Goal: Navigation & Orientation: Find specific page/section

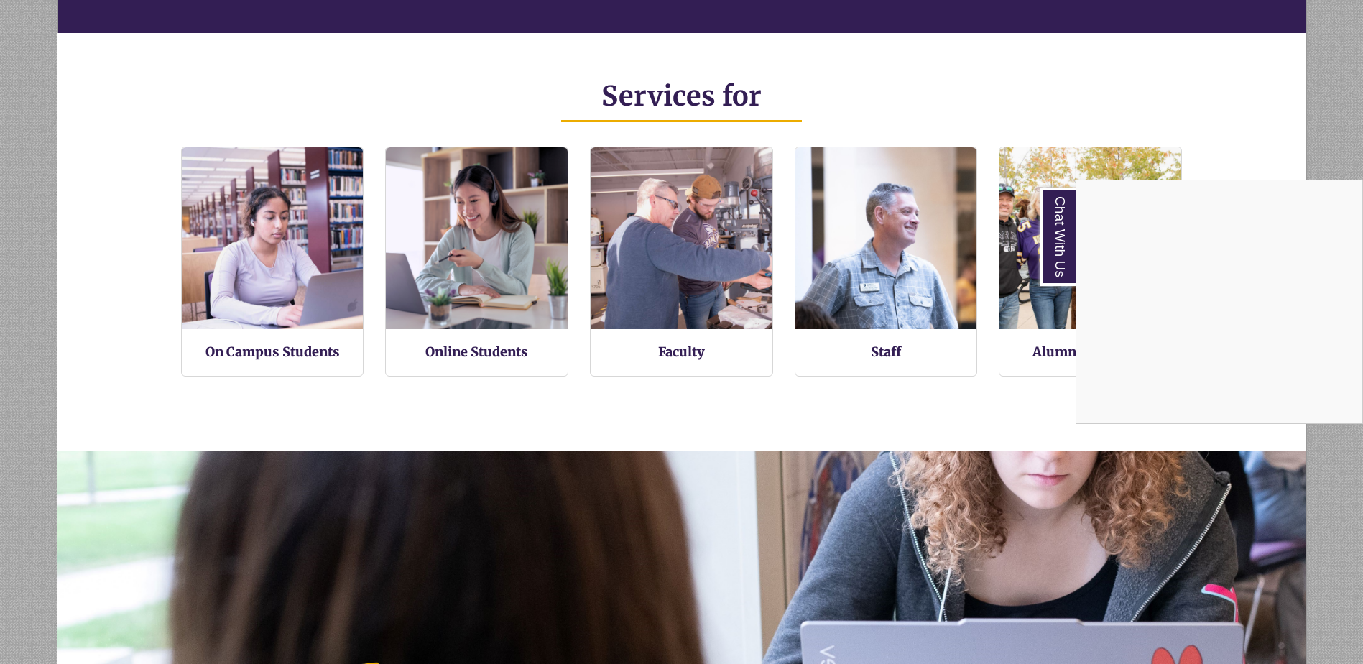
scroll to position [862, 0]
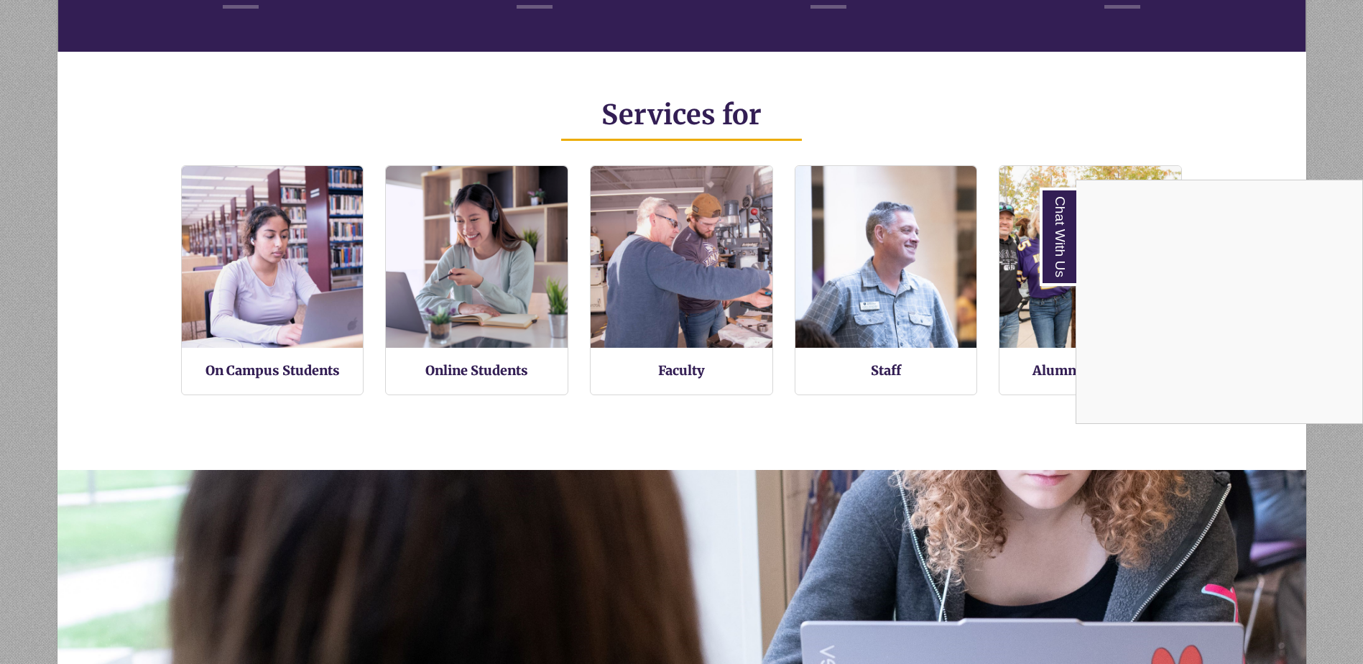
click at [242, 370] on div "Chat With Us" at bounding box center [681, 332] width 1363 height 664
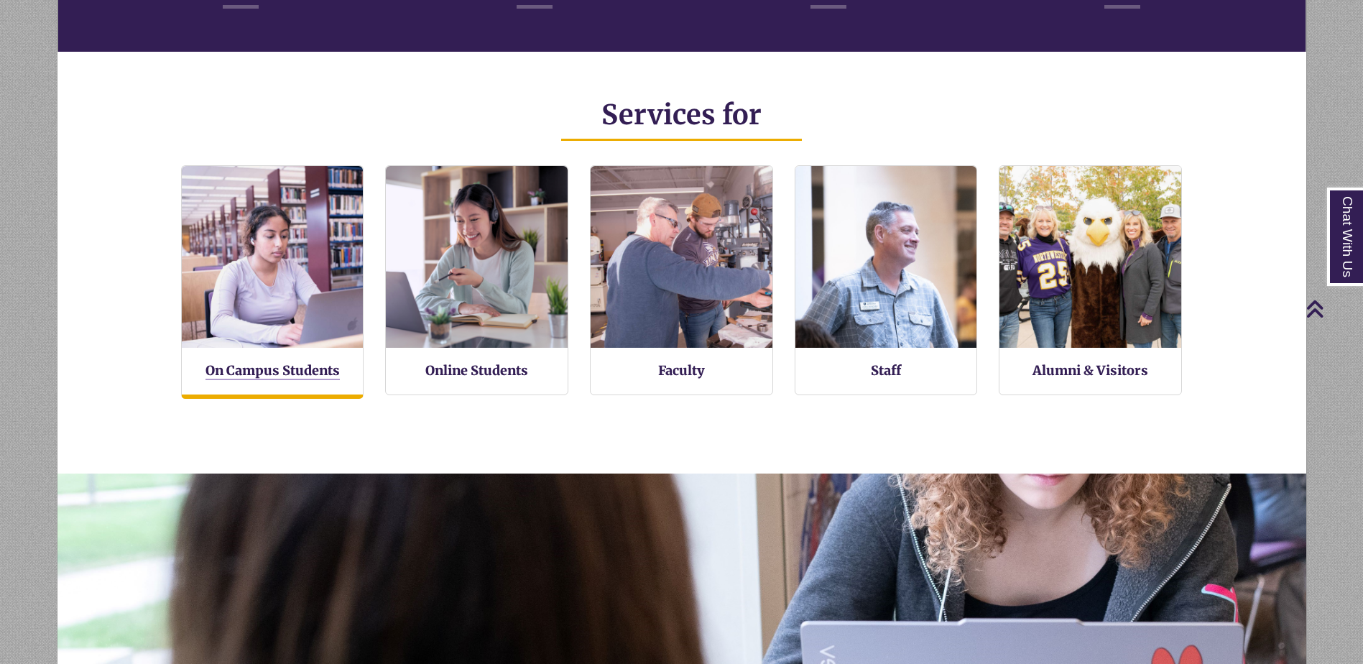
scroll to position [343, 1248]
click at [236, 374] on link "On Campus Students" at bounding box center [272, 371] width 134 height 18
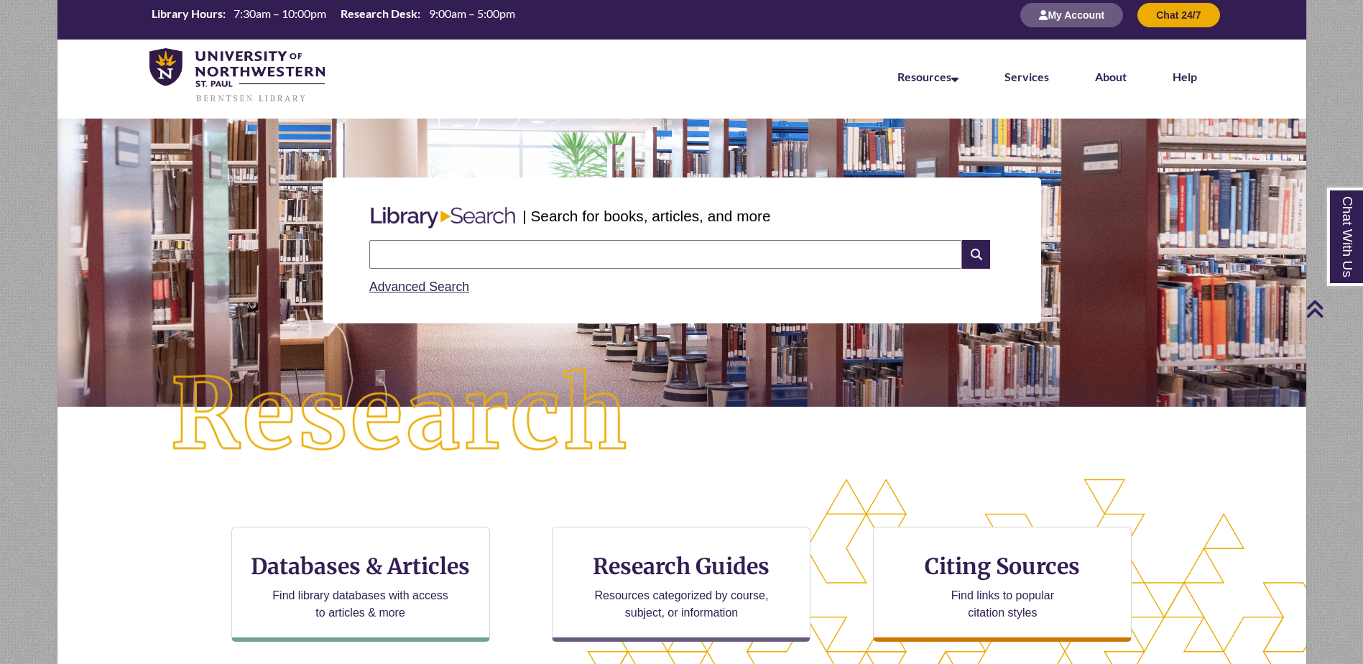
scroll to position [0, 0]
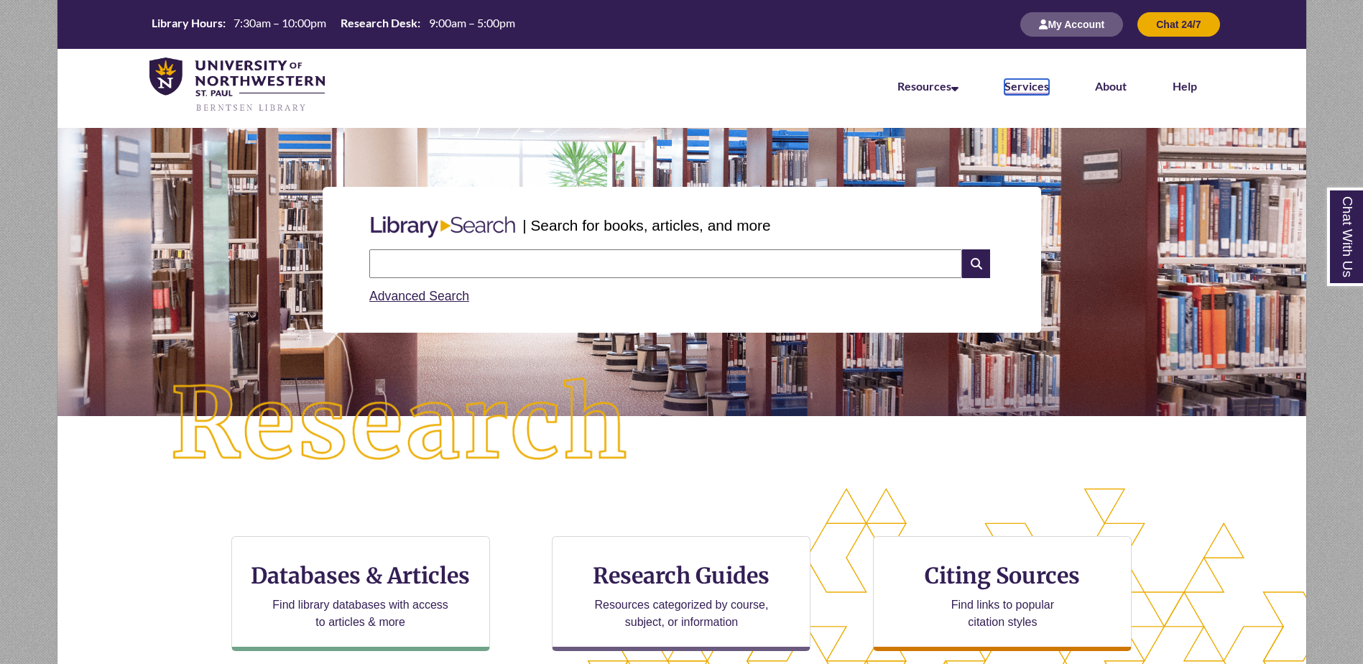
click at [1026, 89] on link "Services" at bounding box center [1026, 87] width 45 height 16
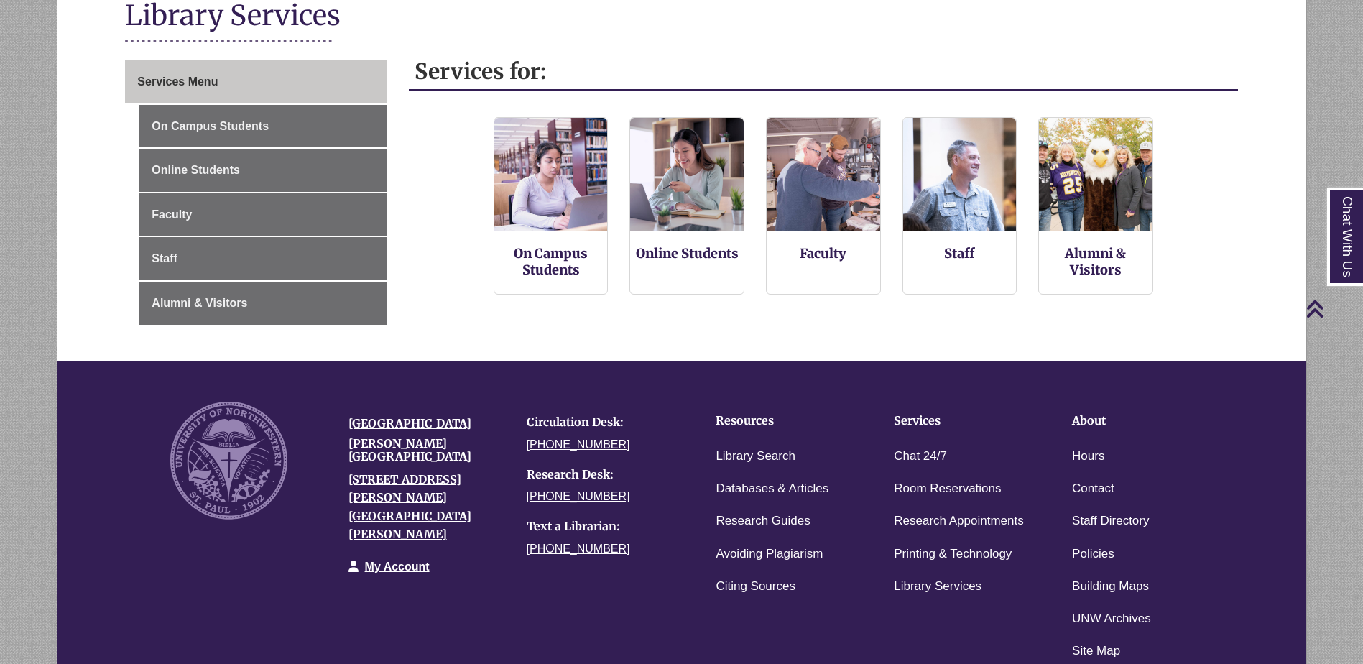
scroll to position [144, 0]
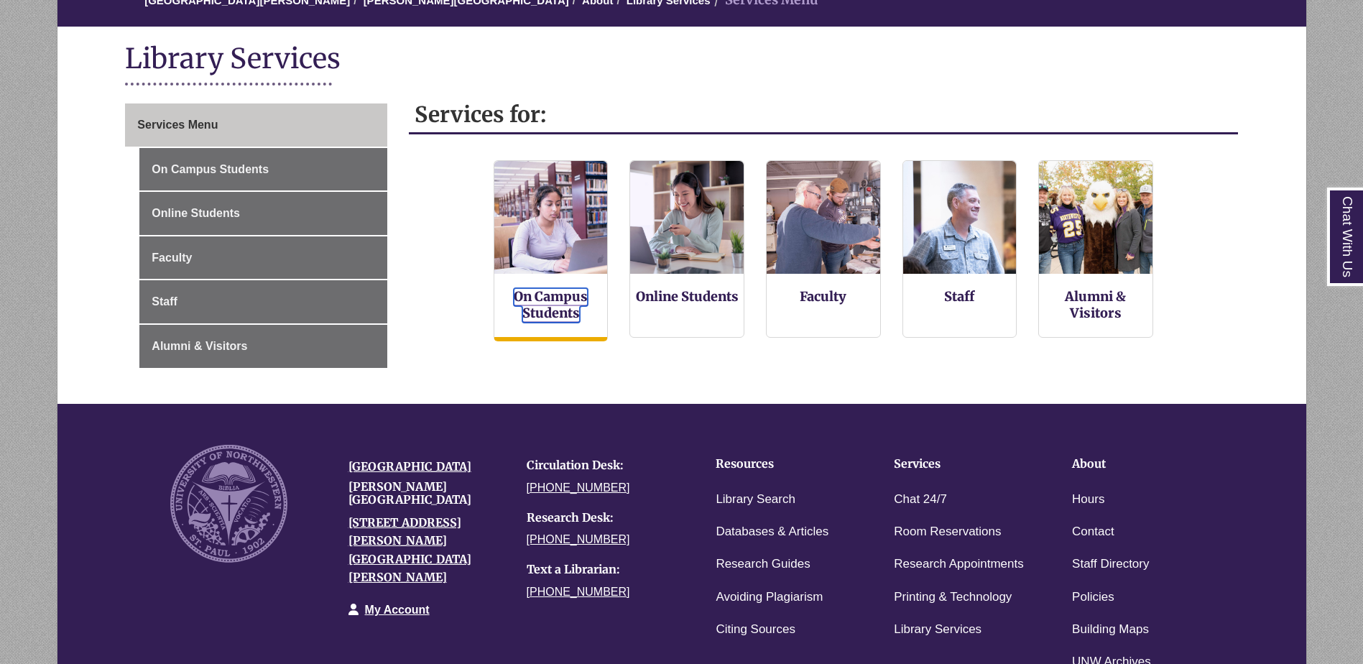
click at [567, 295] on link "On Campus Students" at bounding box center [551, 305] width 74 height 34
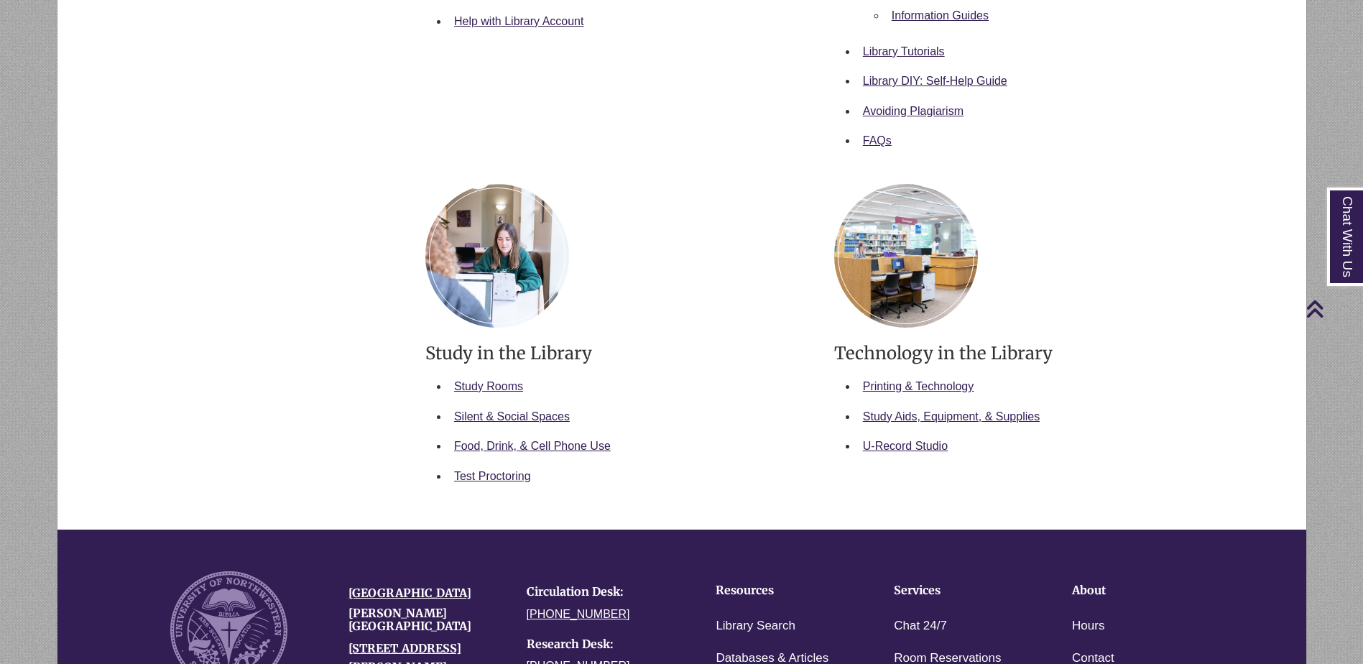
scroll to position [646, 0]
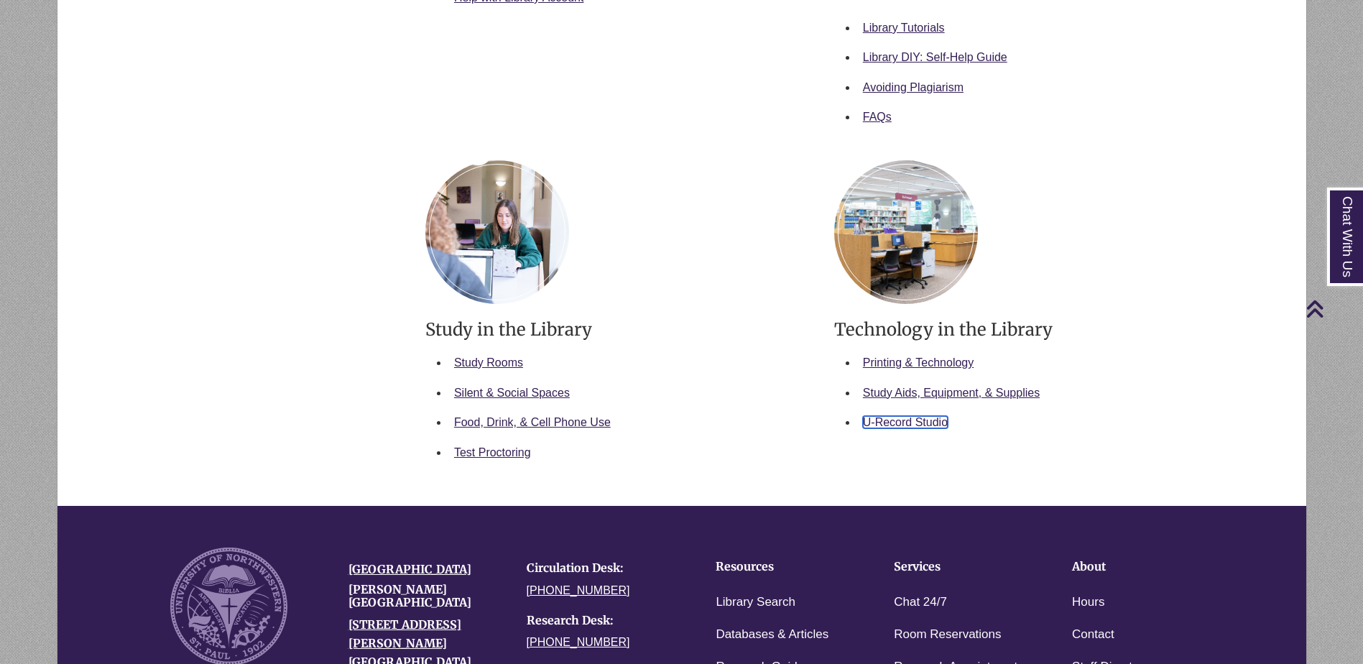
click at [891, 424] on link "U-Record Studio" at bounding box center [905, 422] width 85 height 12
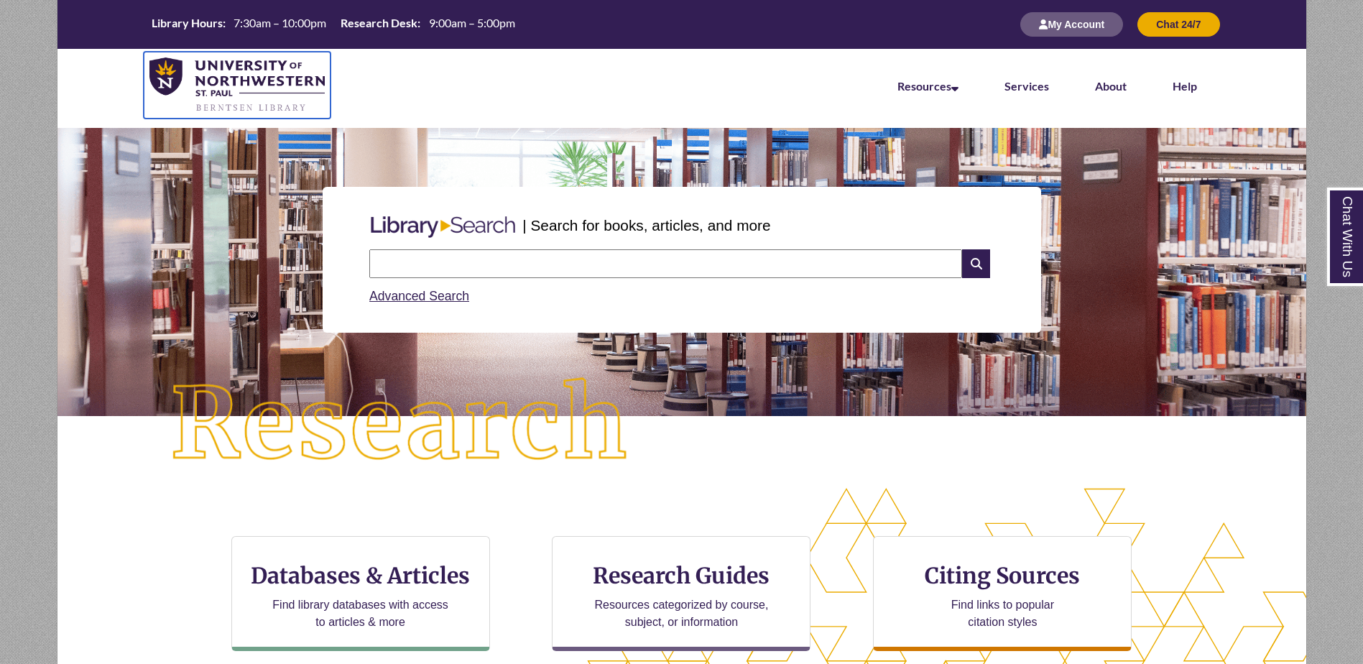
click at [258, 81] on img at bounding box center [237, 85] width 176 height 56
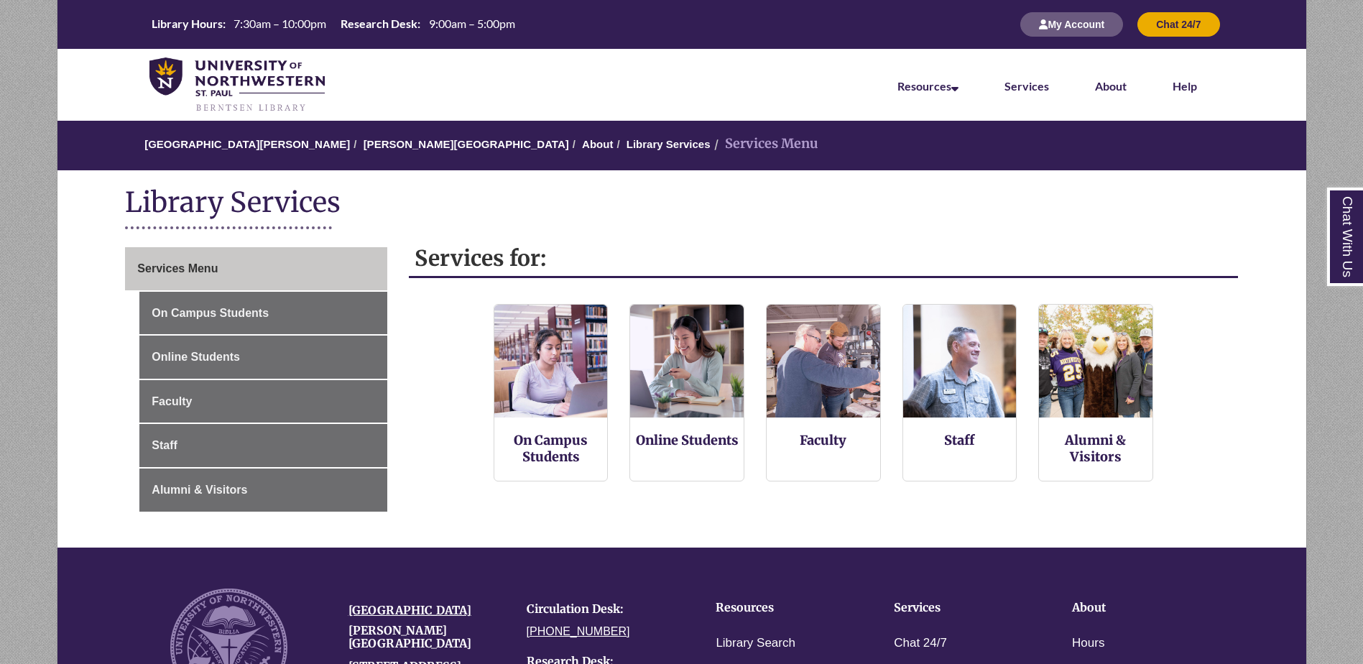
scroll to position [144, 0]
